Goal: Navigation & Orientation: Find specific page/section

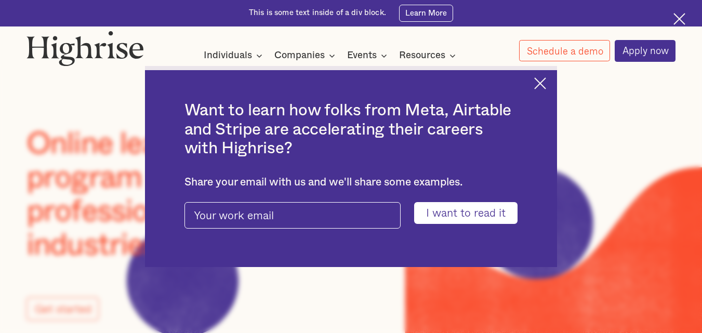
click at [682, 19] on img at bounding box center [679, 19] width 12 height 12
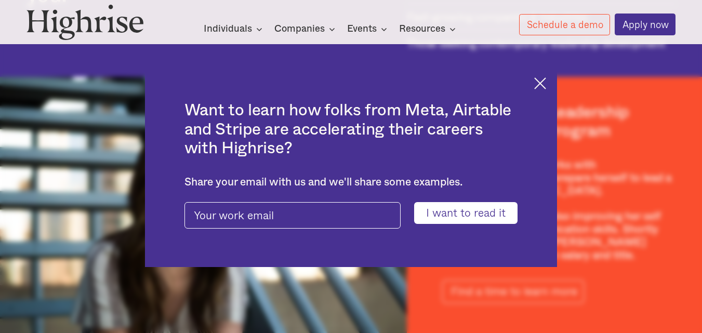
scroll to position [1518, 0]
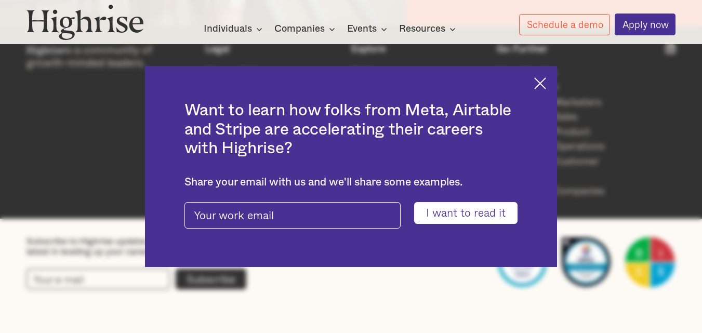
click at [546, 84] on img at bounding box center [540, 83] width 12 height 12
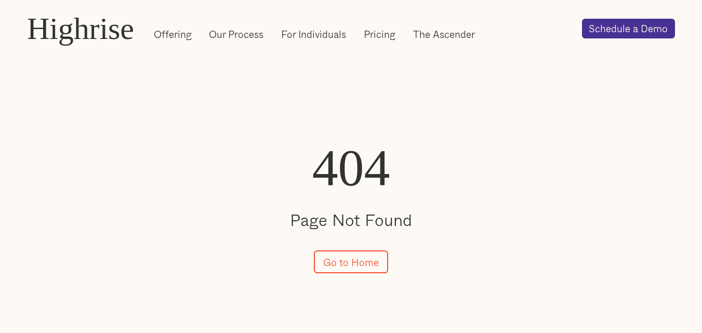
click at [675, 68] on div "404 Page Not Found Go to Home" at bounding box center [351, 210] width 702 height 300
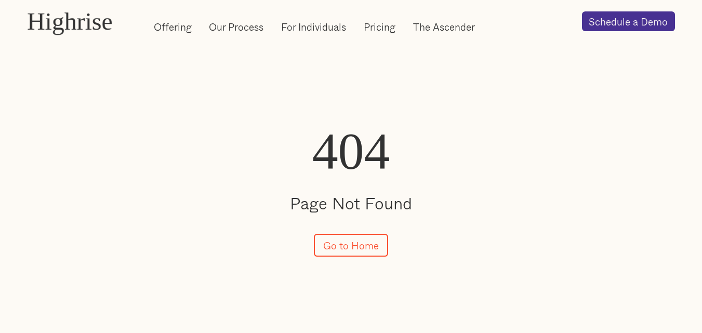
scroll to position [100, 0]
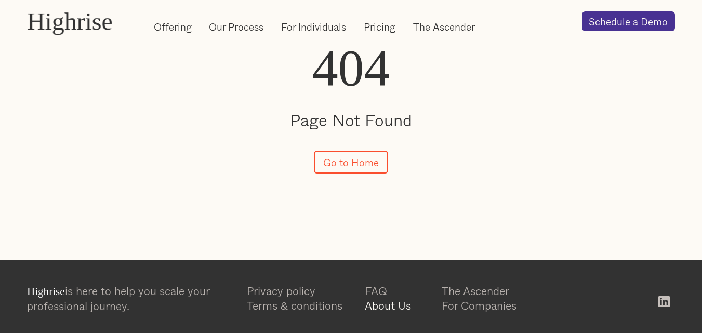
click at [377, 303] on link "About Us" at bounding box center [403, 305] width 77 height 15
